Goal: Navigation & Orientation: Find specific page/section

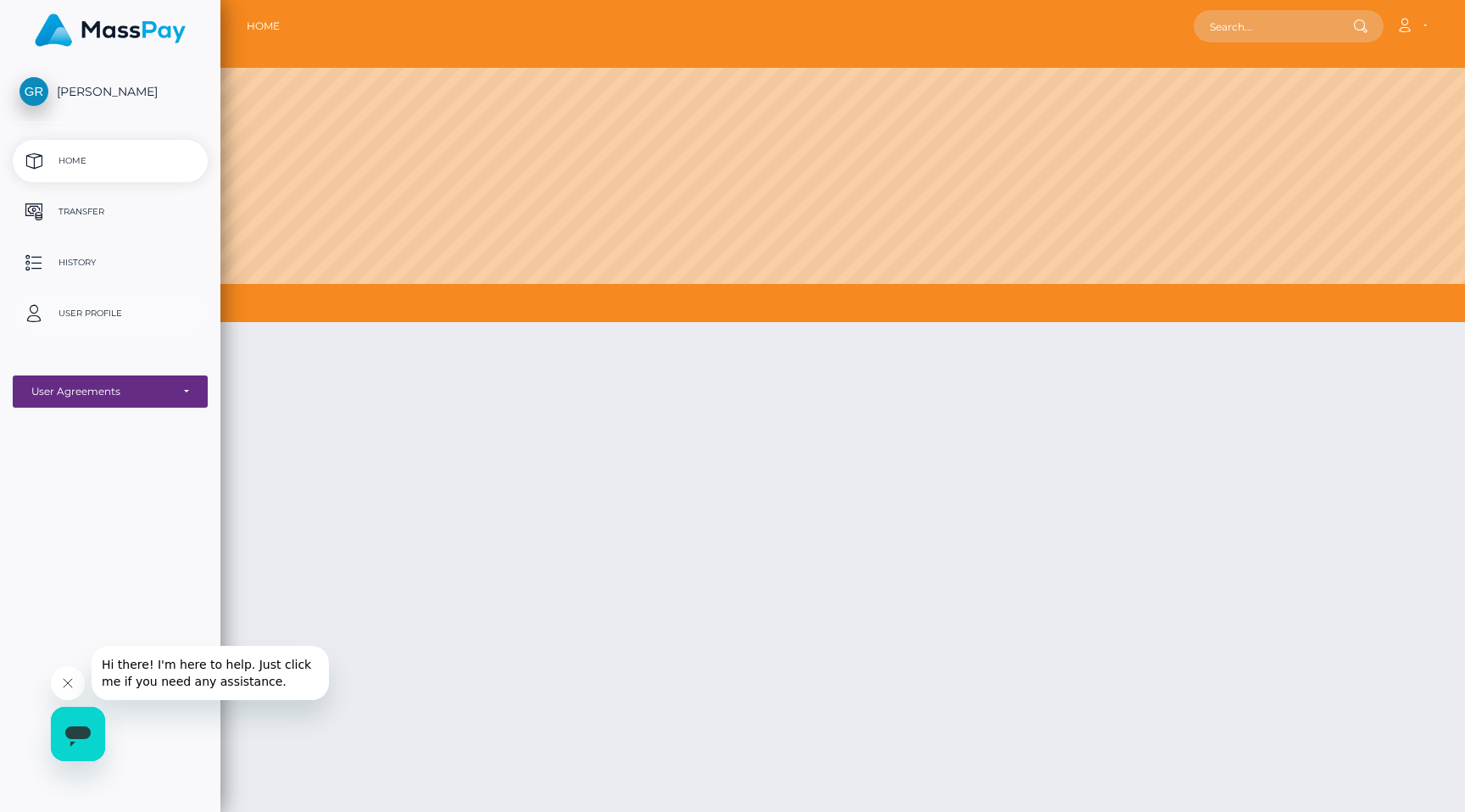
click at [92, 304] on p "User Profile" at bounding box center [110, 314] width 181 height 26
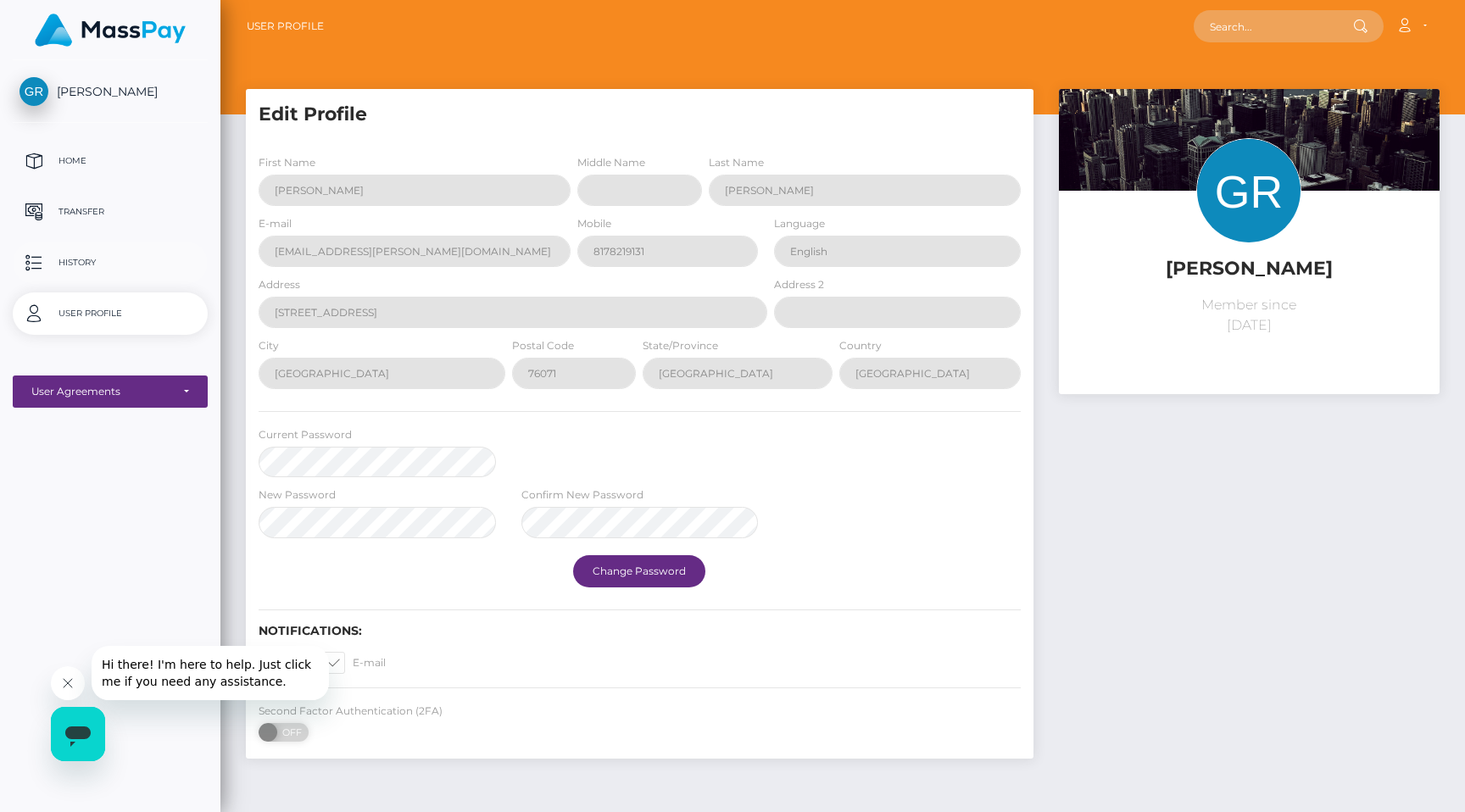
click at [89, 266] on p "History" at bounding box center [110, 263] width 181 height 26
click at [76, 212] on p "Transfer" at bounding box center [110, 212] width 181 height 26
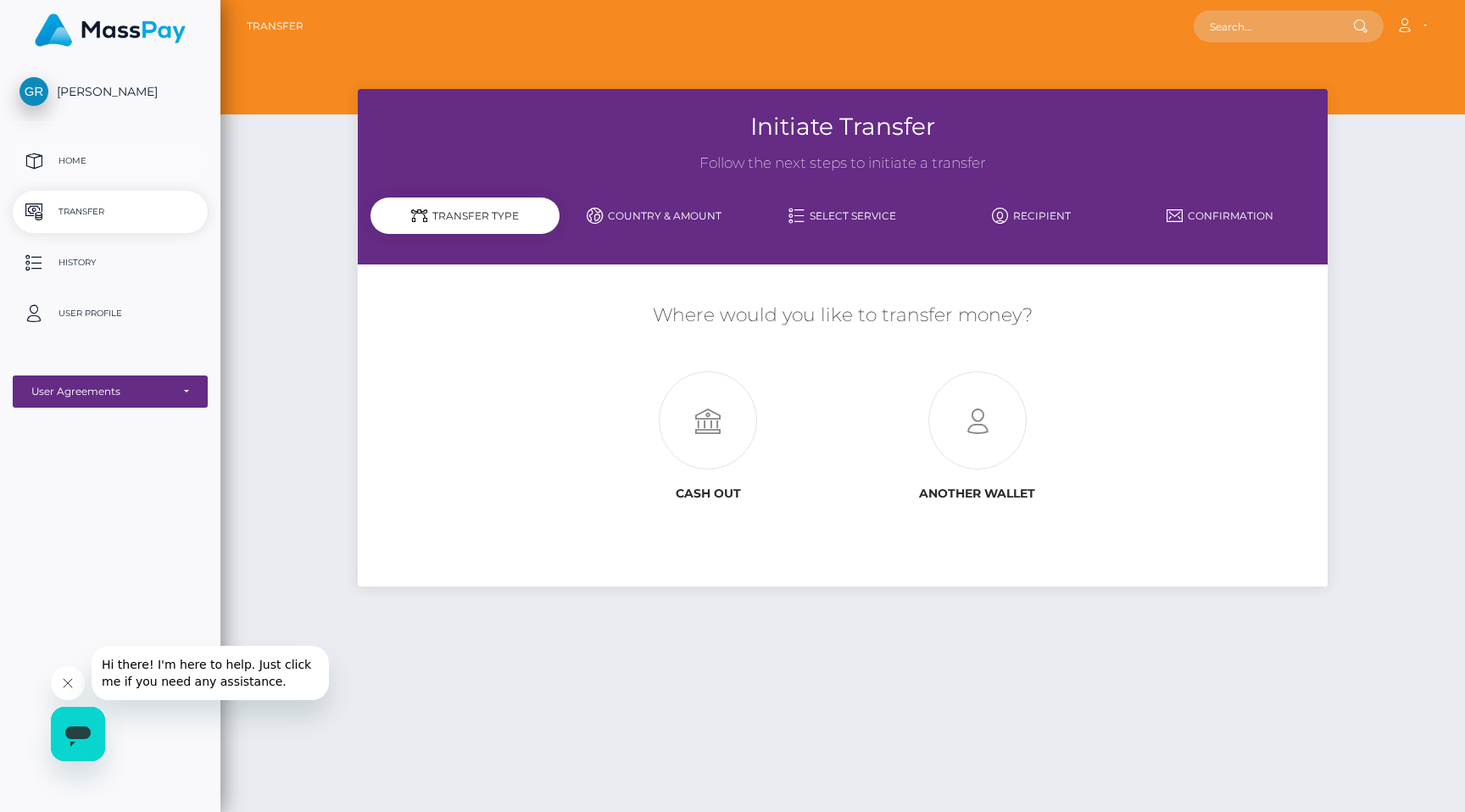
click at [89, 176] on link "Home" at bounding box center [110, 160] width 195 height 42
click at [87, 99] on link "[PERSON_NAME]" at bounding box center [110, 91] width 221 height 29
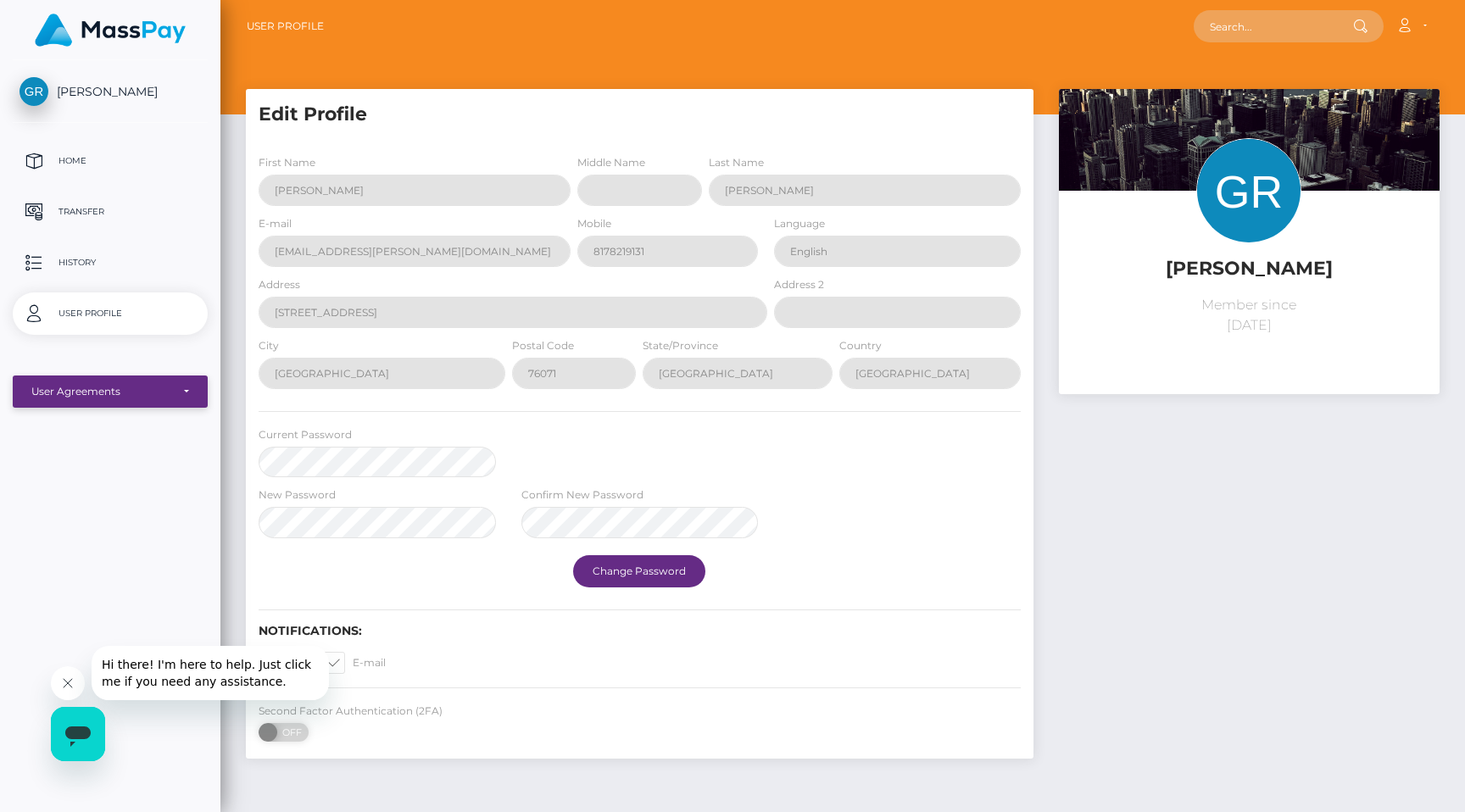
click at [127, 391] on div "User Agreements" at bounding box center [100, 392] width 139 height 14
